Goal: Information Seeking & Learning: Check status

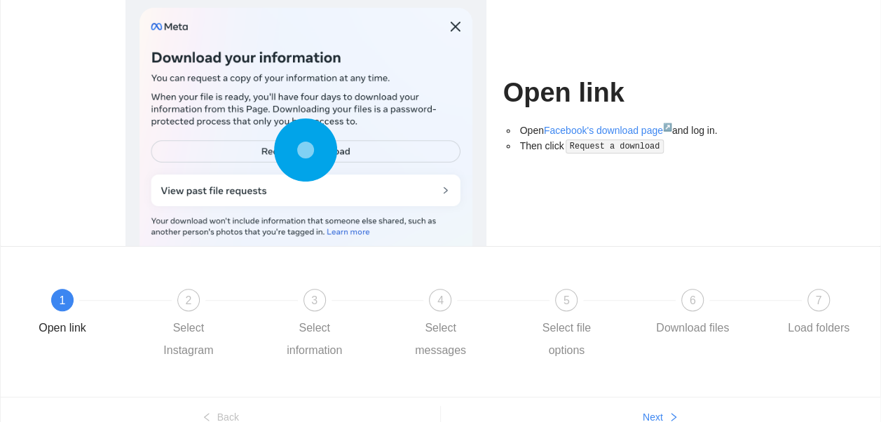
scroll to position [165, 0]
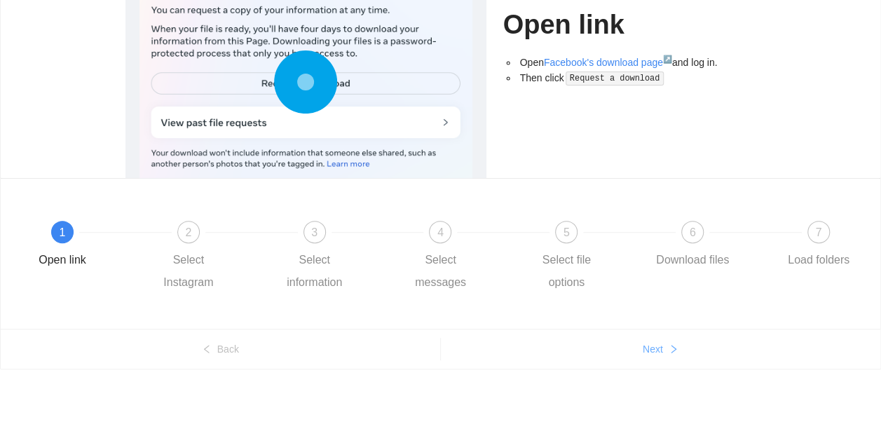
click at [649, 344] on span "Next" at bounding box center [653, 348] width 20 height 15
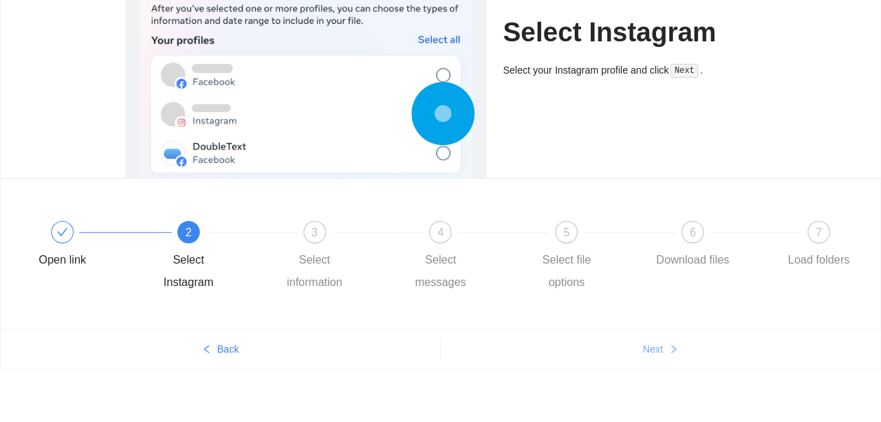
click at [673, 351] on icon "right" at bounding box center [673, 349] width 5 height 8
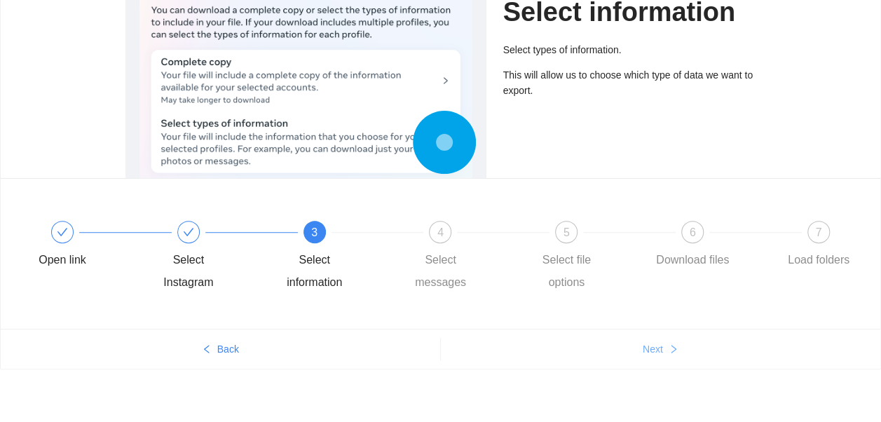
click at [665, 347] on button "Next" at bounding box center [661, 349] width 440 height 22
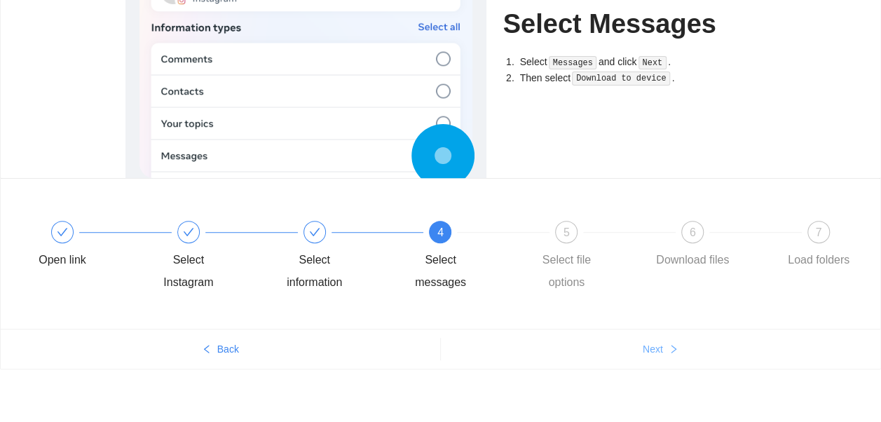
click at [663, 339] on button "Next" at bounding box center [661, 349] width 440 height 22
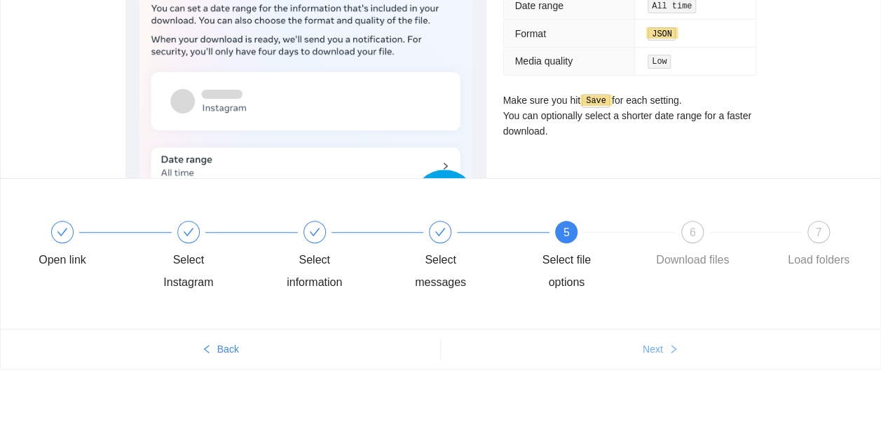
click at [663, 339] on button "Next" at bounding box center [661, 349] width 440 height 22
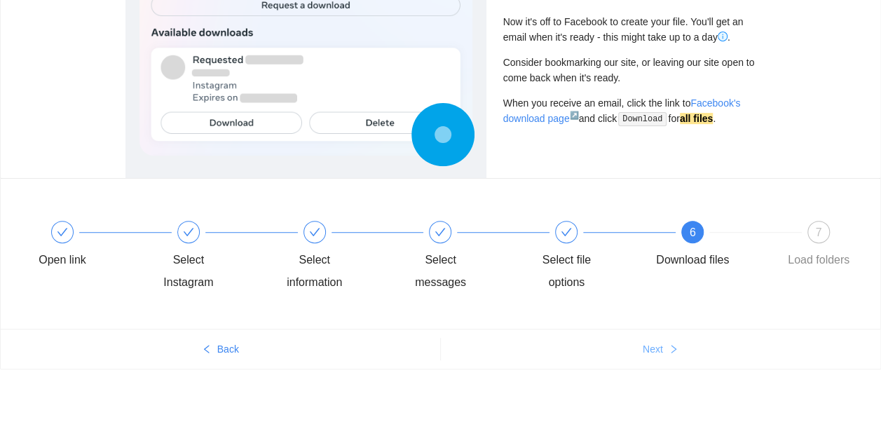
click at [663, 339] on button "Next" at bounding box center [661, 349] width 440 height 22
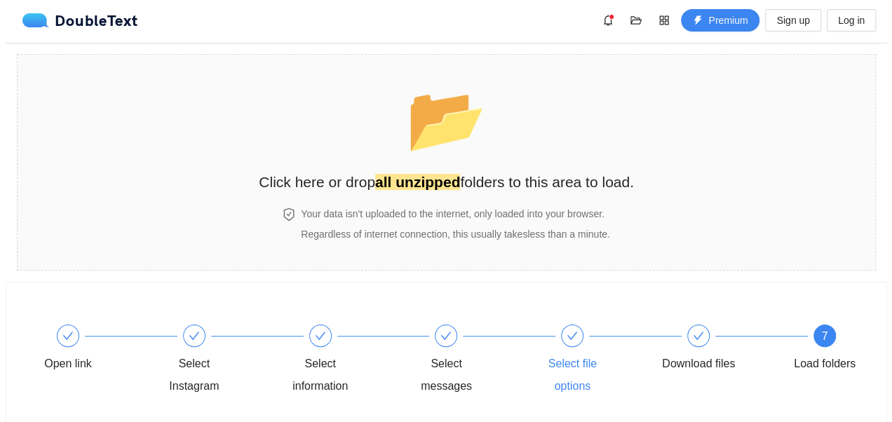
scroll to position [0, 0]
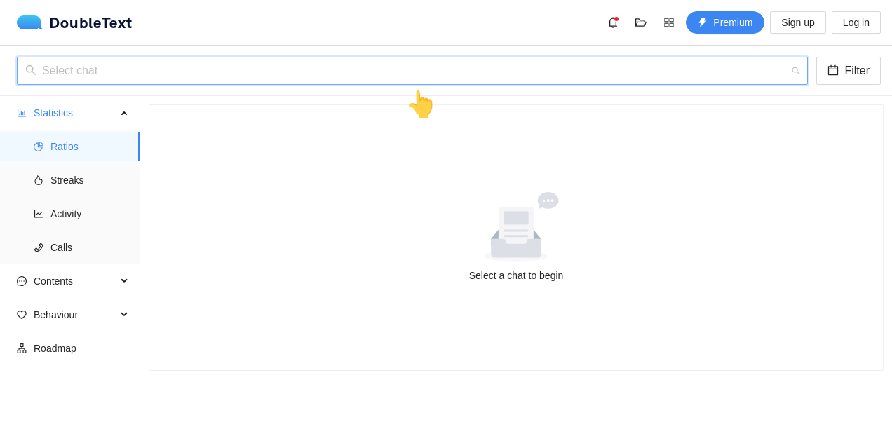
click at [353, 76] on input "search" at bounding box center [407, 70] width 764 height 27
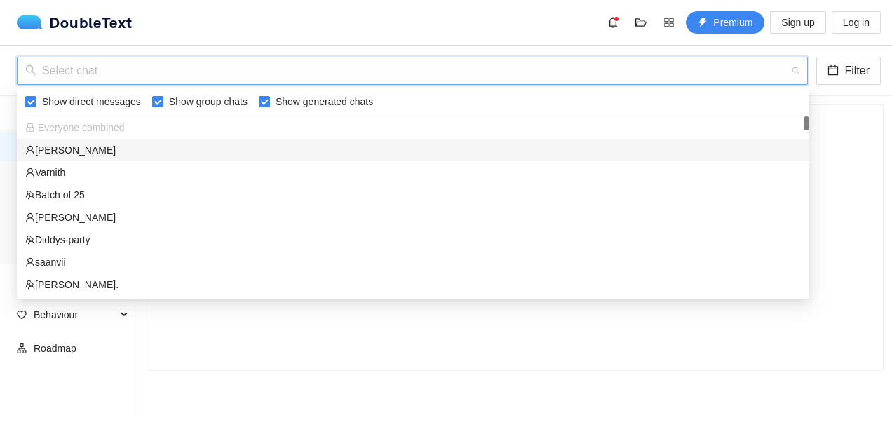
click at [330, 147] on div "[PERSON_NAME]" at bounding box center [412, 149] width 775 height 15
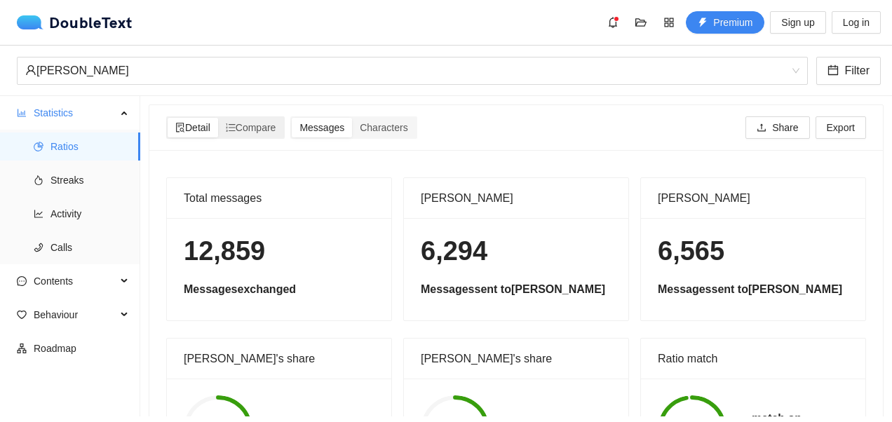
click at [180, 123] on icon "file-search" at bounding box center [180, 128] width 8 height 10
click at [168, 118] on input "Detail" at bounding box center [168, 118] width 0 height 0
click at [245, 123] on span "Compare" at bounding box center [251, 127] width 50 height 11
click at [218, 118] on input "Compare" at bounding box center [218, 118] width 0 height 0
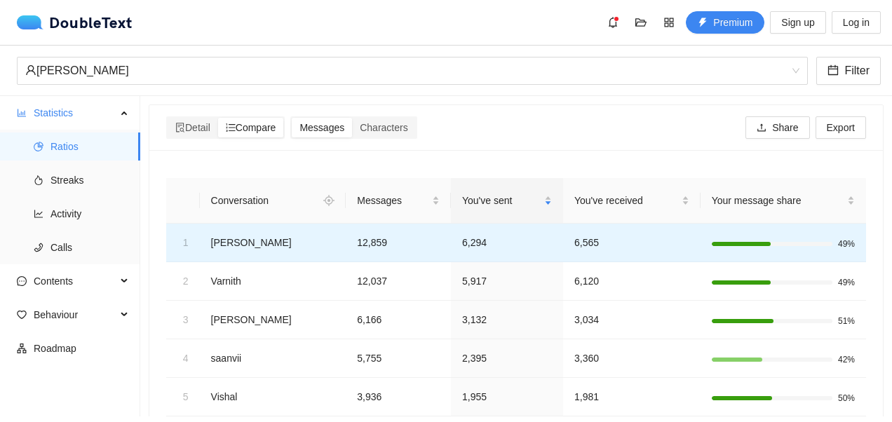
click at [273, 237] on td "[PERSON_NAME]" at bounding box center [273, 243] width 147 height 39
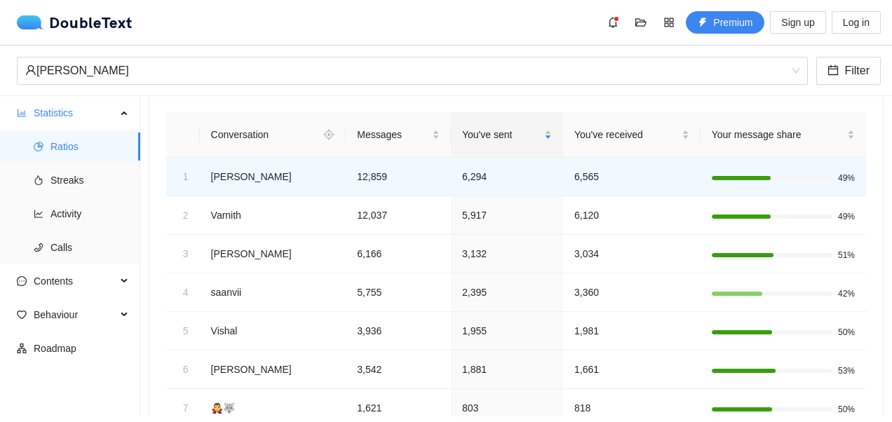
scroll to position [61, 0]
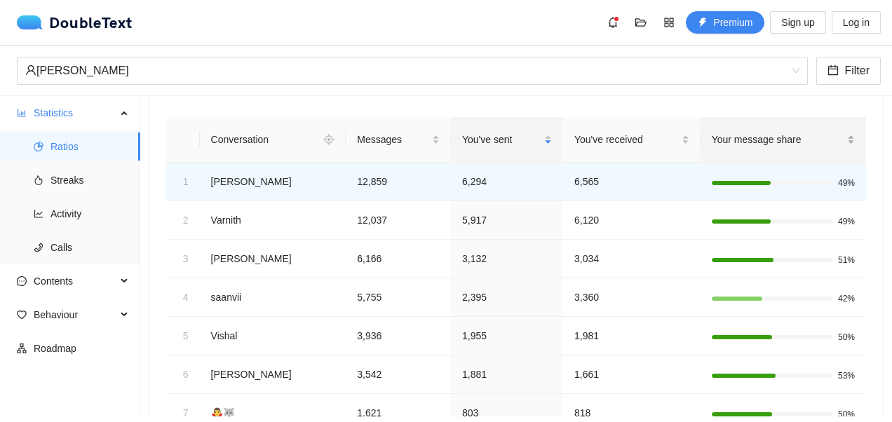
click at [739, 136] on span "Your message share" at bounding box center [778, 139] width 132 height 15
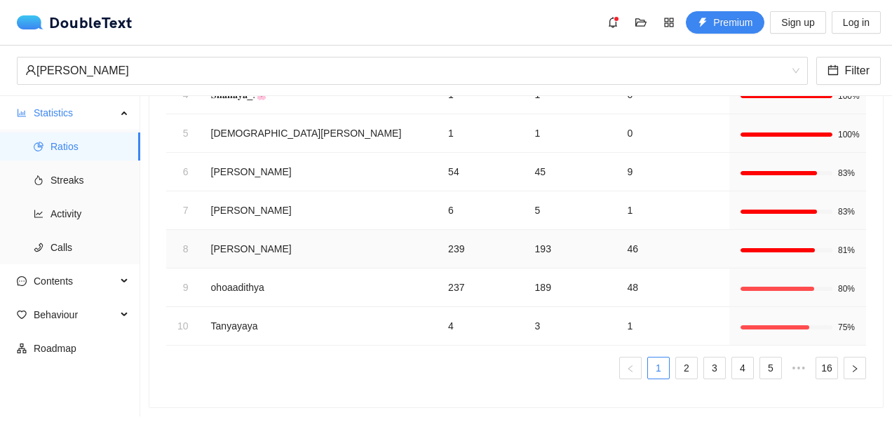
scroll to position [0, 0]
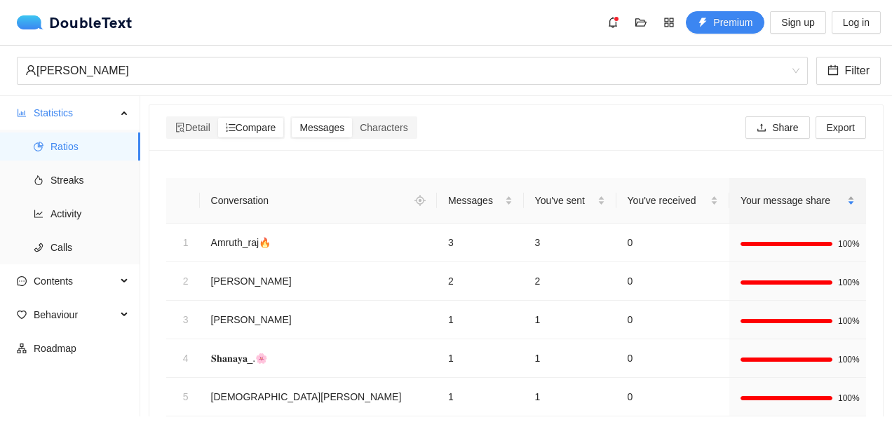
click at [794, 208] on div "Your message share" at bounding box center [797, 200] width 114 height 15
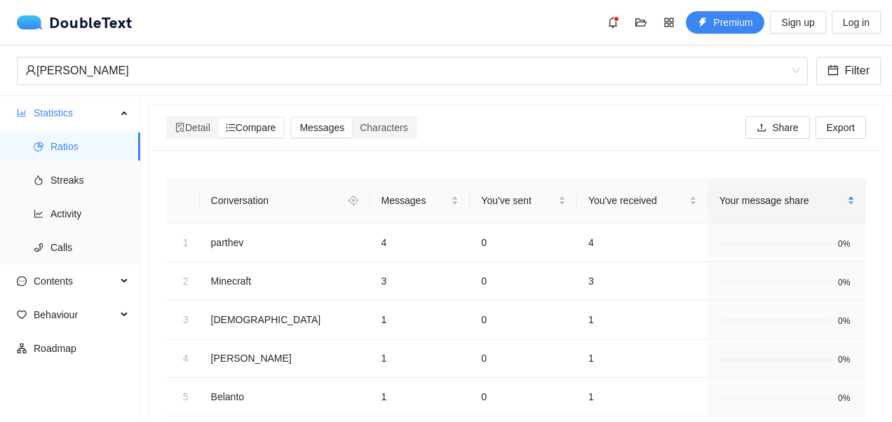
click at [795, 193] on div "Your message share" at bounding box center [786, 200] width 135 height 15
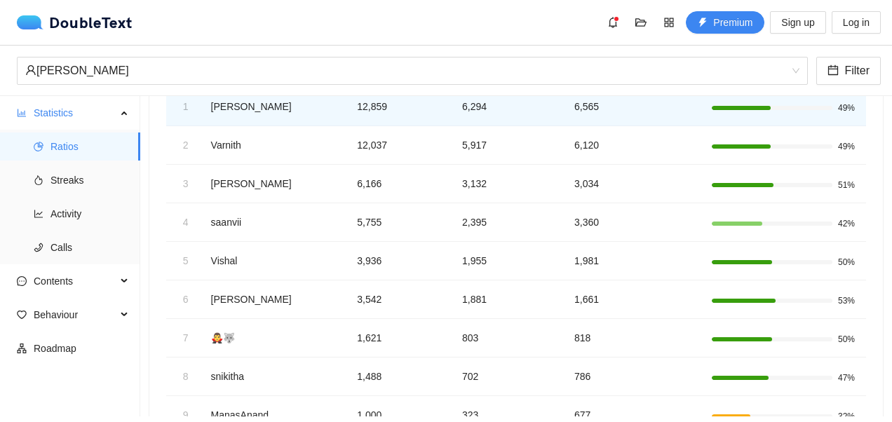
scroll to position [140, 0]
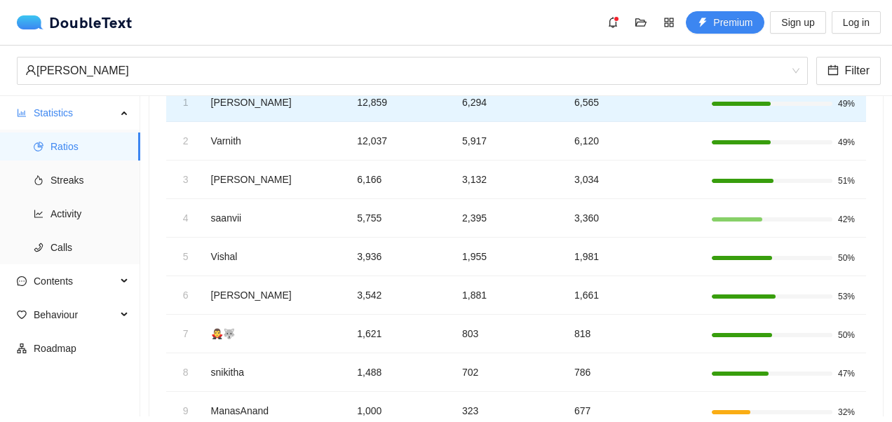
click at [520, 109] on td "6,294" at bounding box center [507, 102] width 112 height 39
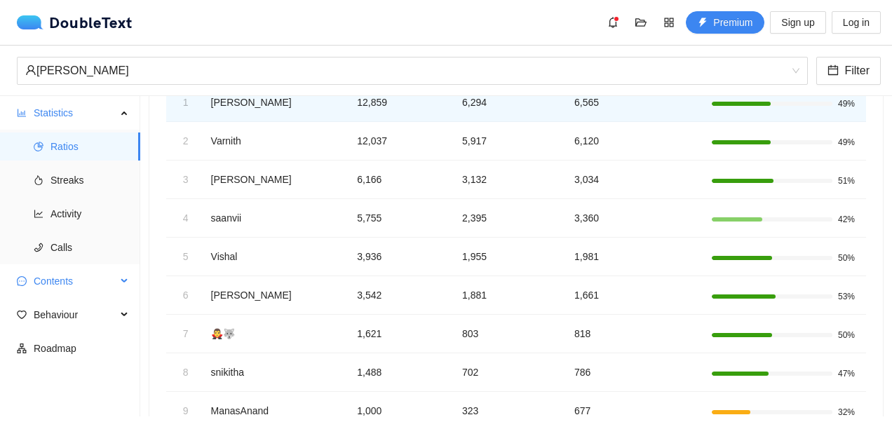
click at [67, 287] on span "Contents" at bounding box center [75, 281] width 83 height 28
click at [55, 278] on span "Contents" at bounding box center [75, 281] width 83 height 28
click at [50, 318] on span "Behaviour" at bounding box center [75, 315] width 83 height 28
click at [52, 359] on span "Engagement" at bounding box center [89, 348] width 79 height 28
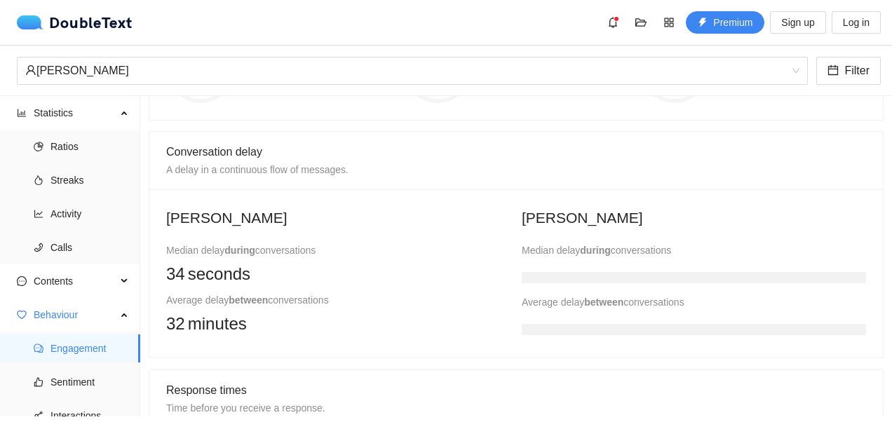
scroll to position [280, 0]
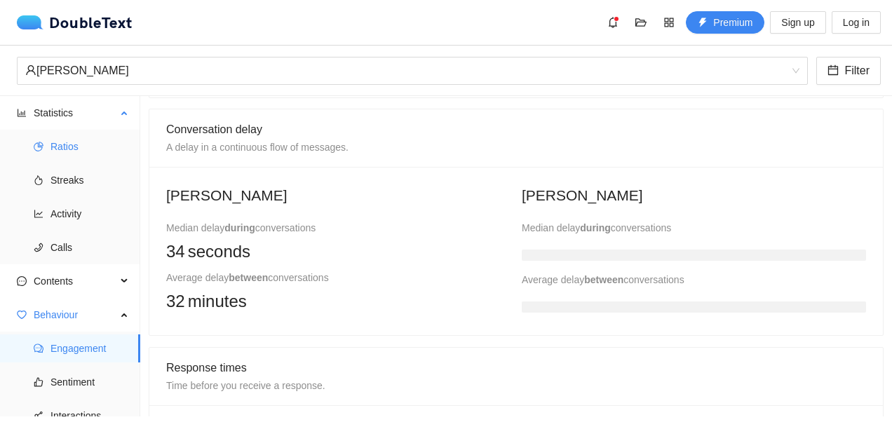
click at [75, 156] on span "Ratios" at bounding box center [89, 146] width 79 height 28
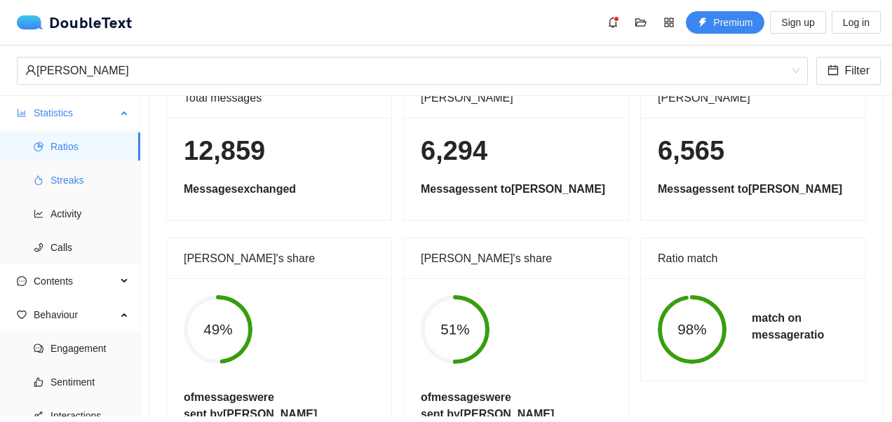
click at [74, 180] on span "Streaks" at bounding box center [89, 180] width 79 height 28
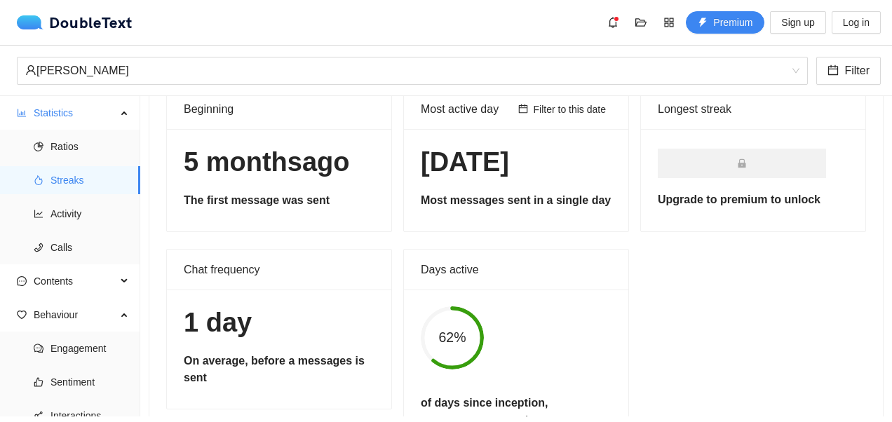
scroll to position [149, 0]
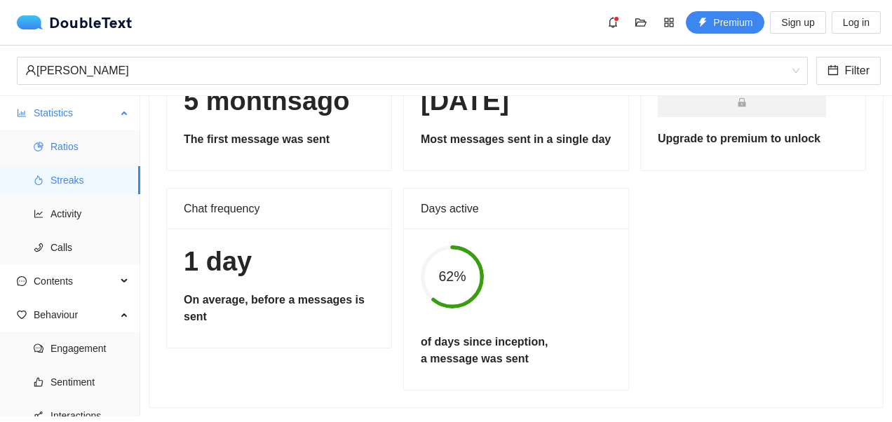
click at [69, 155] on span "Ratios" at bounding box center [89, 146] width 79 height 28
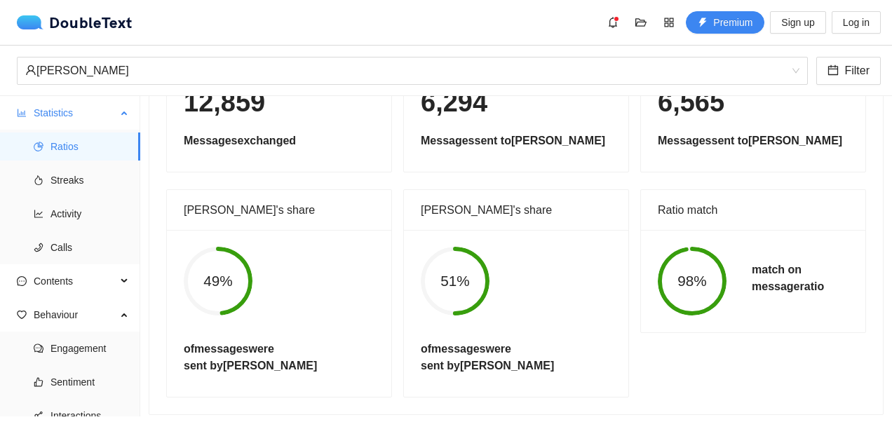
scroll to position [100, 0]
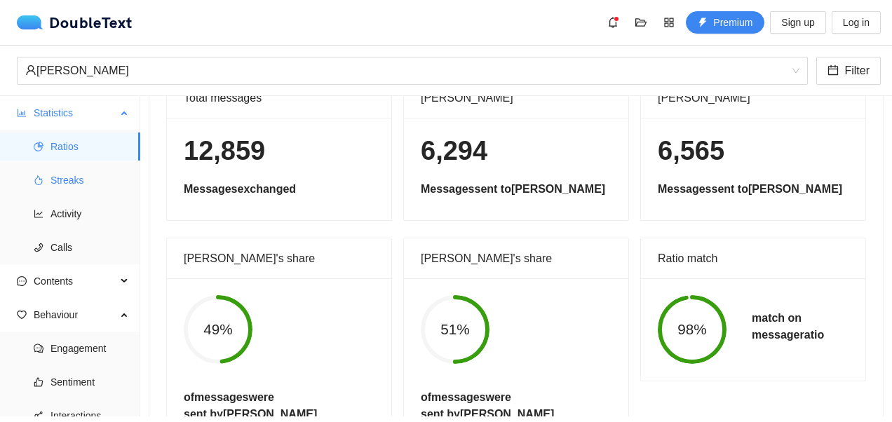
click at [66, 183] on span "Streaks" at bounding box center [89, 180] width 79 height 28
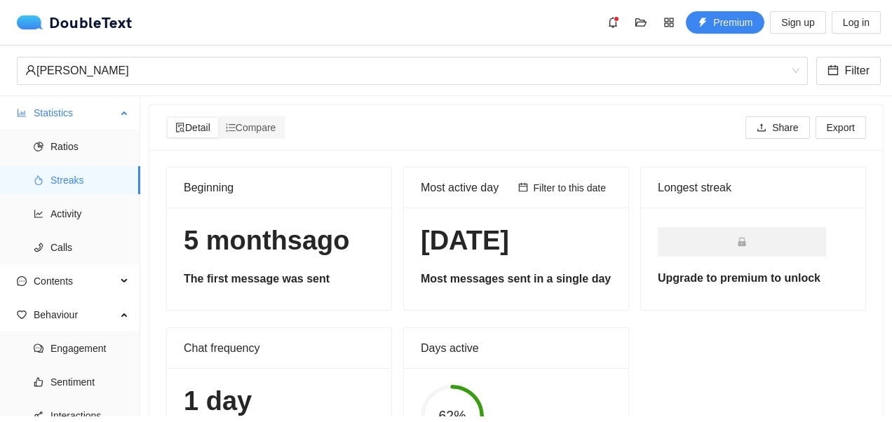
click at [66, 117] on span "Statistics" at bounding box center [75, 113] width 83 height 28
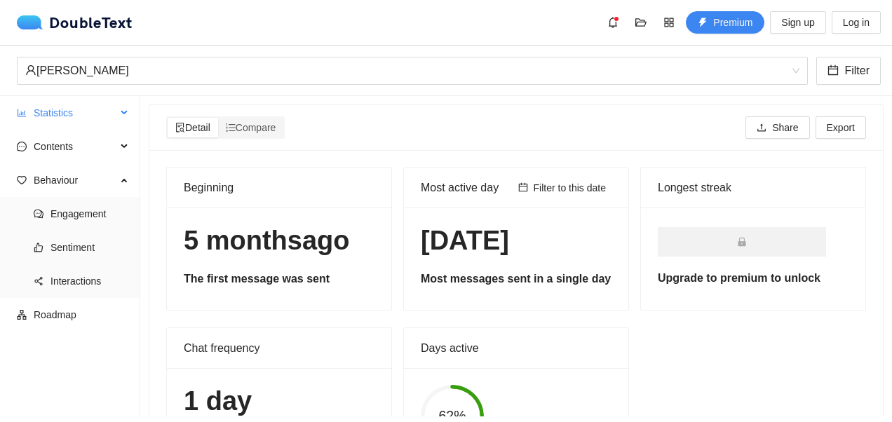
click at [66, 117] on span "Statistics" at bounding box center [75, 113] width 83 height 28
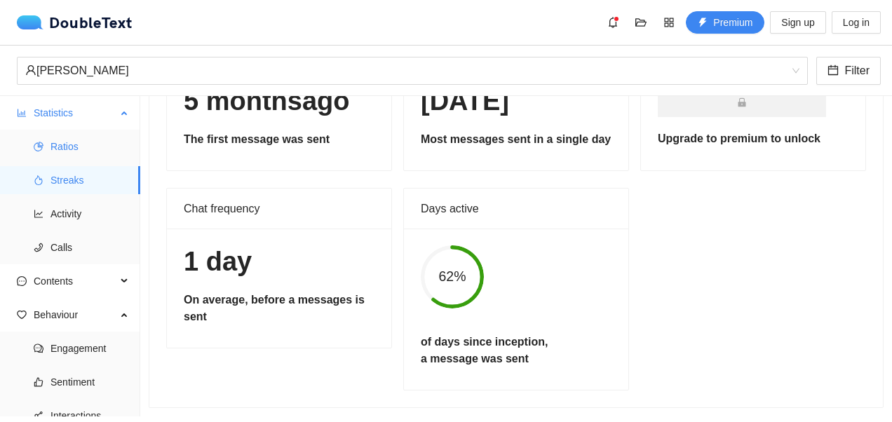
click at [81, 144] on span "Ratios" at bounding box center [89, 146] width 79 height 28
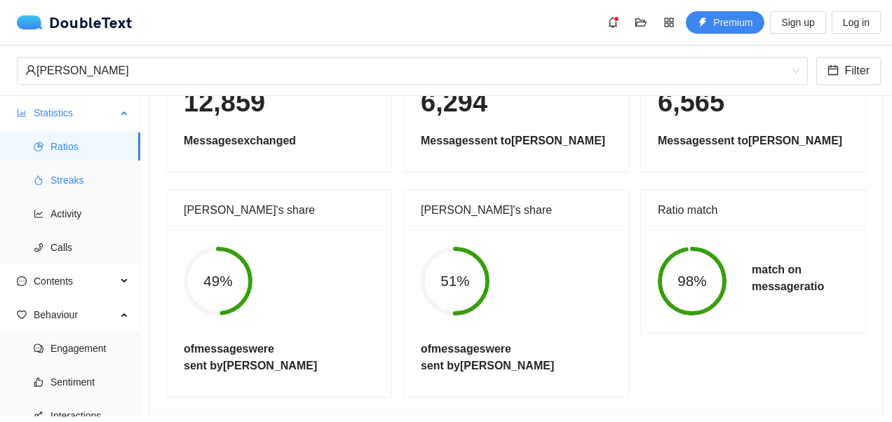
scroll to position [100, 0]
